Goal: Task Accomplishment & Management: Manage account settings

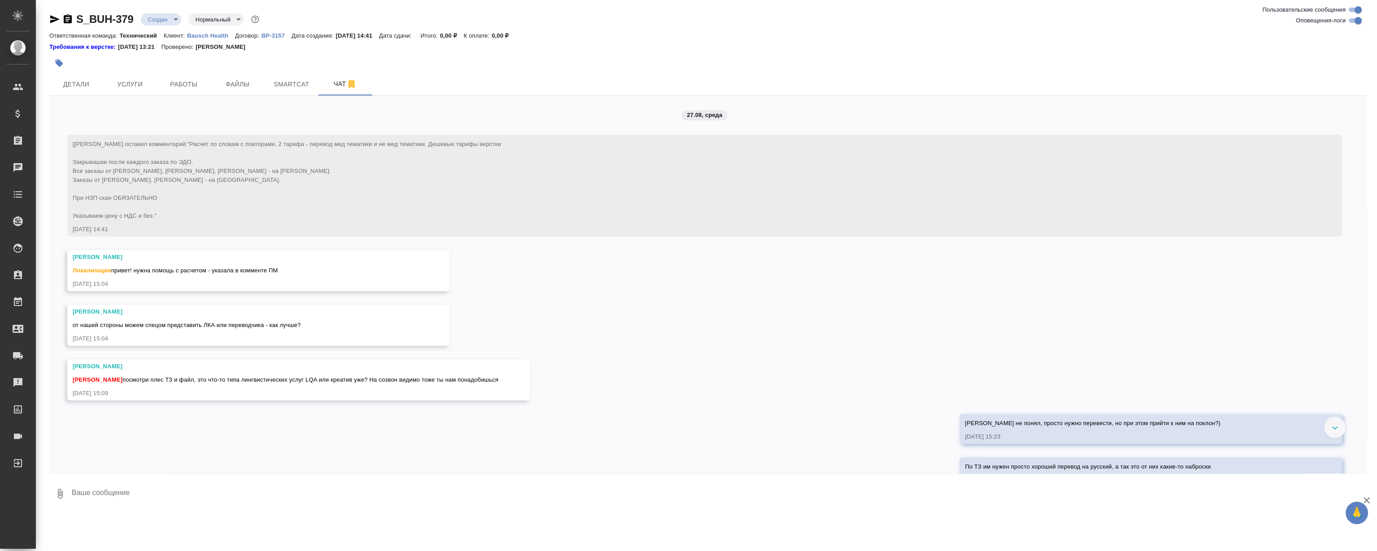
scroll to position [542, 0]
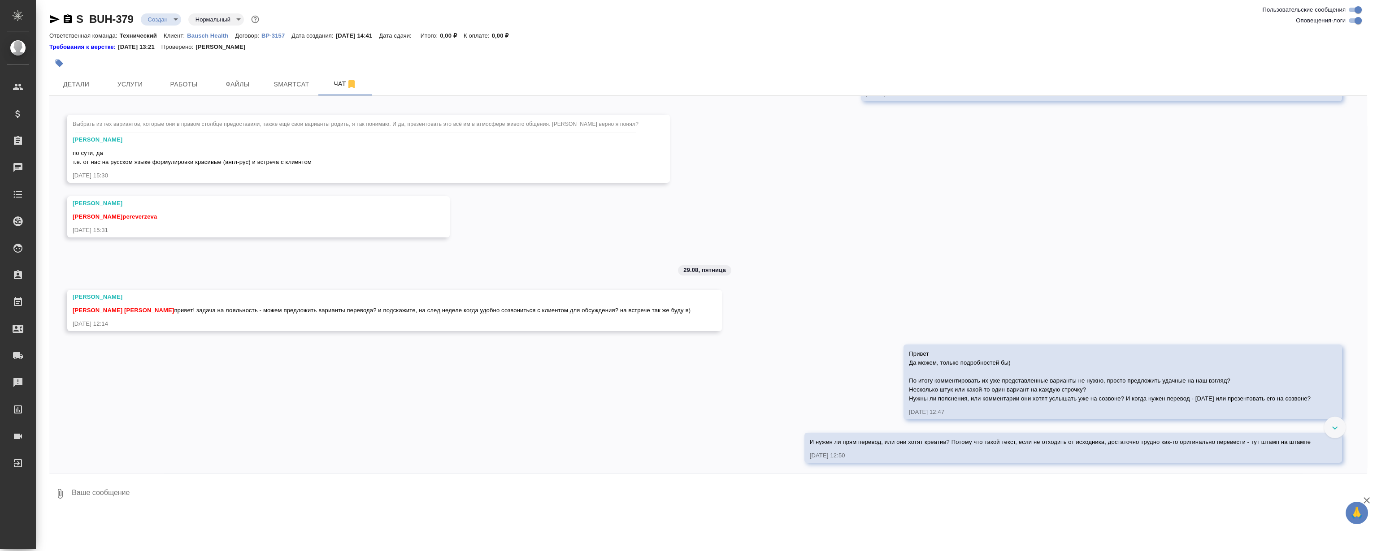
scroll to position [542, 0]
click at [896, 232] on div "27.08, среда [Никифорова Валерия] Клиент оставил комментарий: "Расчет по словам…" at bounding box center [708, 285] width 1318 height 378
click at [824, 192] on div "27.08, среда [Никифорова Валерия] Клиент оставил комментарий: "Расчет по словам…" at bounding box center [708, 285] width 1318 height 378
drag, startPoint x: 809, startPoint y: 215, endPoint x: 798, endPoint y: 214, distance: 10.8
click at [809, 215] on div "27.08, среда [Никифорова Валерия] Клиент оставил комментарий: "Расчет по словам…" at bounding box center [708, 285] width 1318 height 378
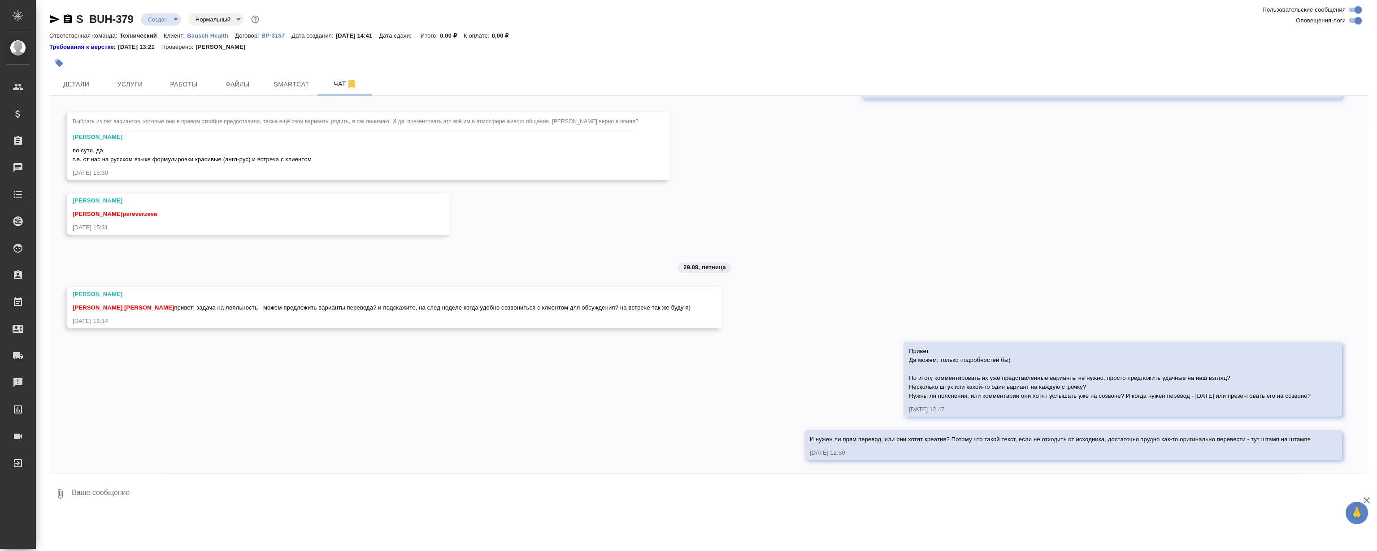
drag, startPoint x: 442, startPoint y: 173, endPoint x: 352, endPoint y: 124, distance: 102.3
click at [442, 173] on div "27.08.25, 15:30" at bounding box center [356, 173] width 566 height 9
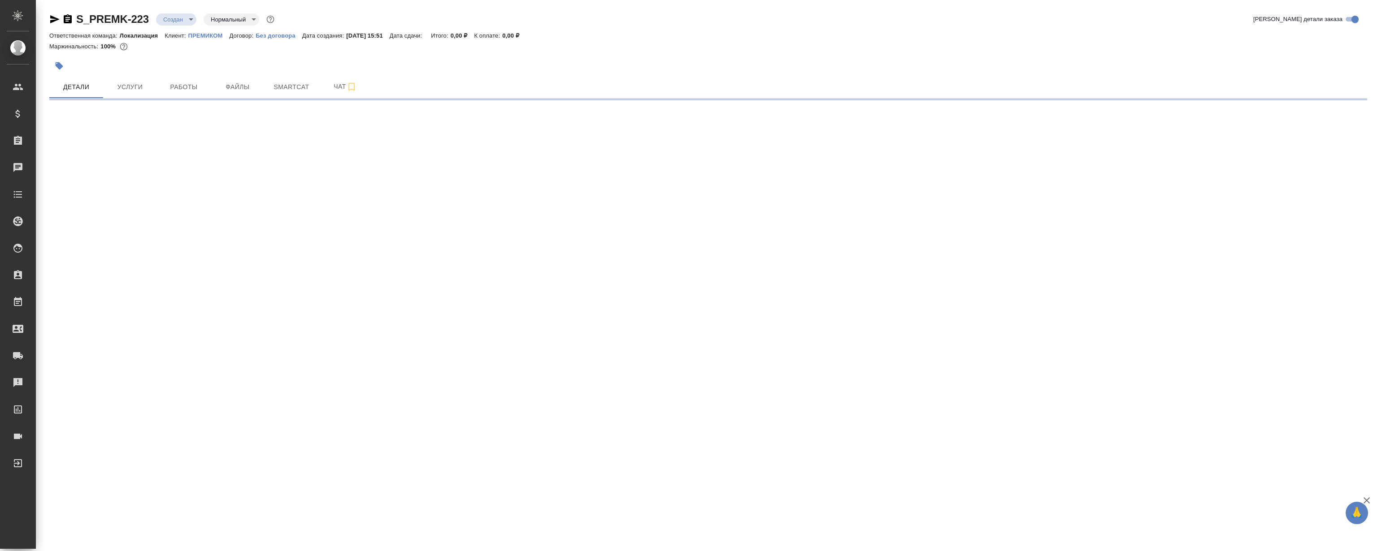
select select "RU"
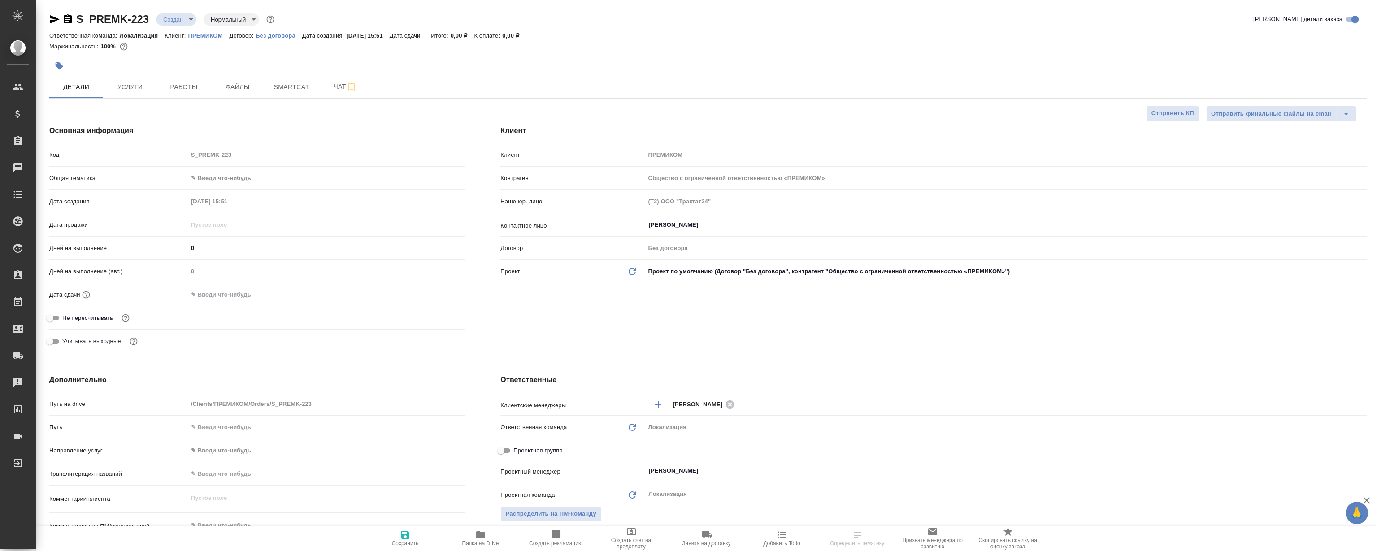
type textarea "x"
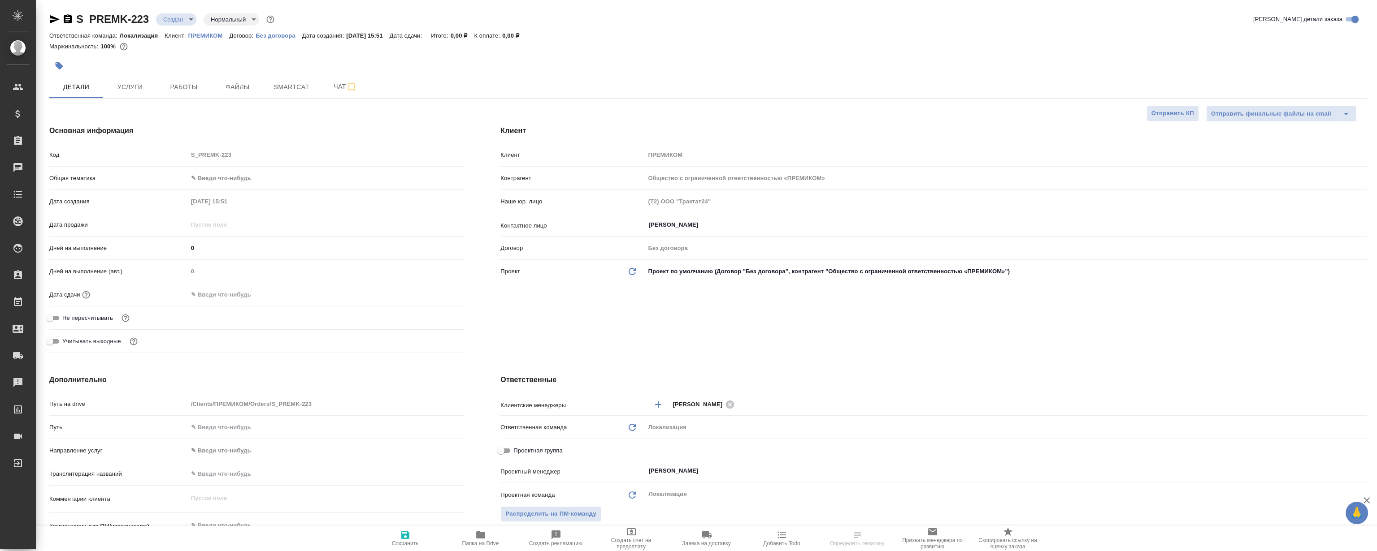
type textarea "x"
click at [237, 91] on span "Файлы" at bounding box center [237, 87] width 43 height 11
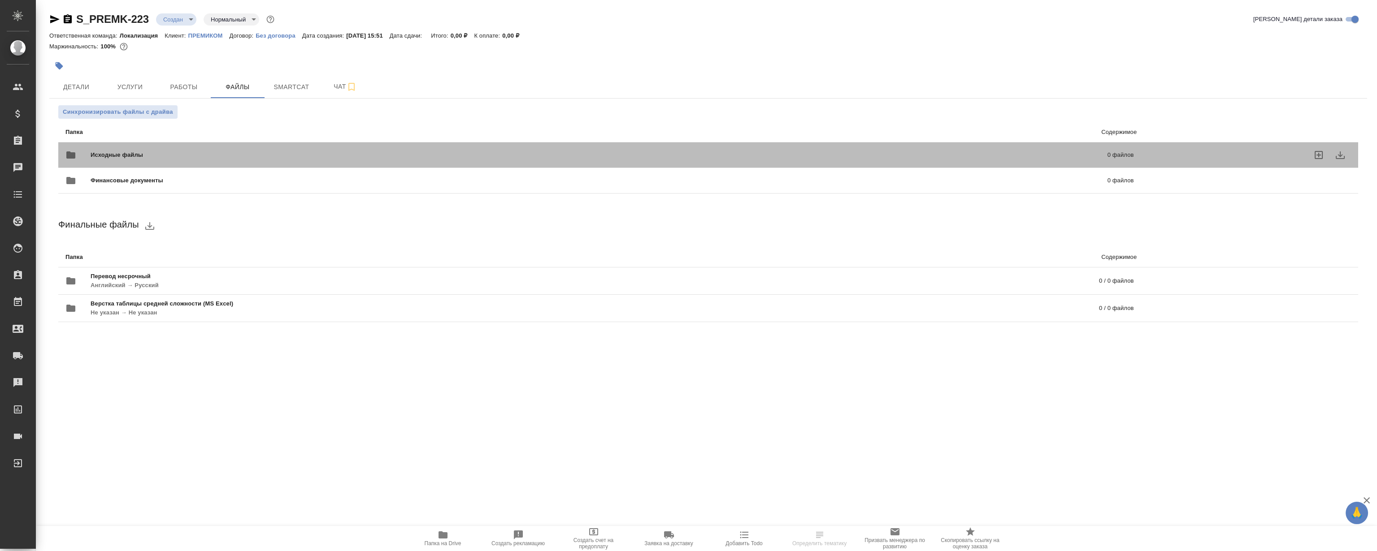
click at [252, 159] on span "Исходные файлы" at bounding box center [358, 155] width 534 height 9
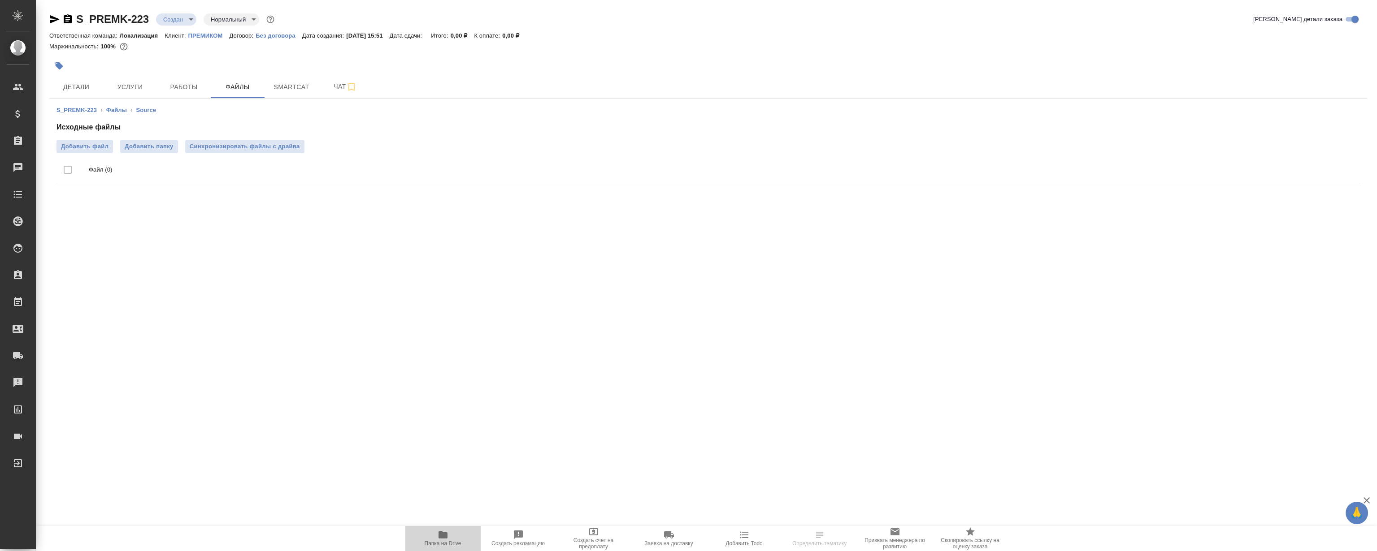
click at [449, 544] on span "Папка на Drive" at bounding box center [443, 544] width 37 height 6
